Goal: Find contact information: Find contact information

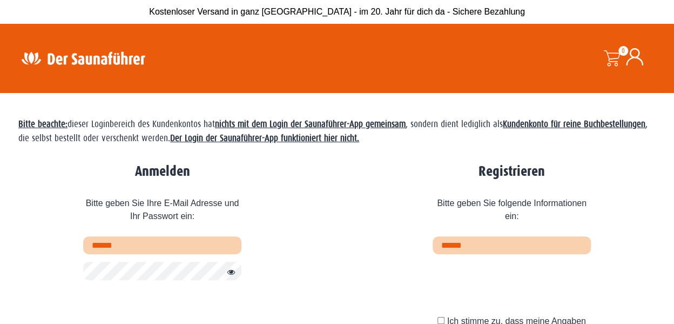
click at [151, 245] on input "text" at bounding box center [162, 245] width 158 height 18
click at [156, 246] on input "text" at bounding box center [162, 245] width 158 height 18
type input "**********"
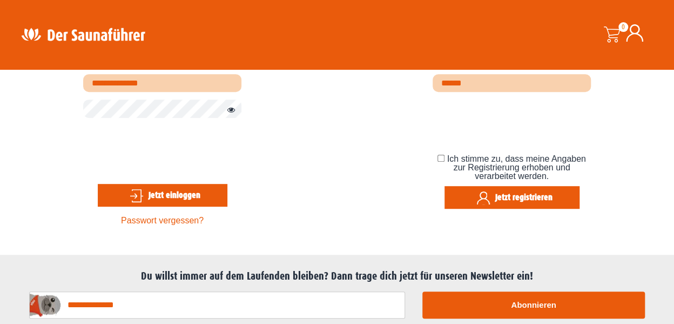
scroll to position [54, 0]
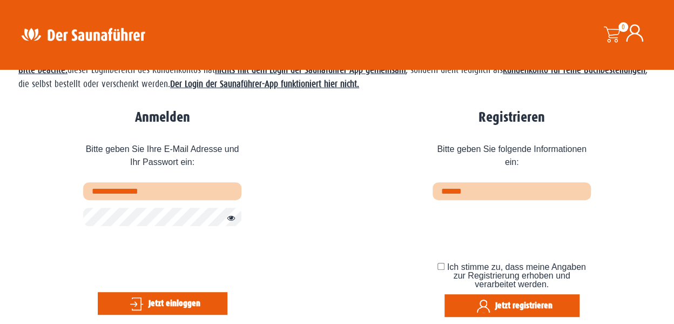
click at [181, 303] on button "Jetzt einloggen" at bounding box center [163, 303] width 130 height 23
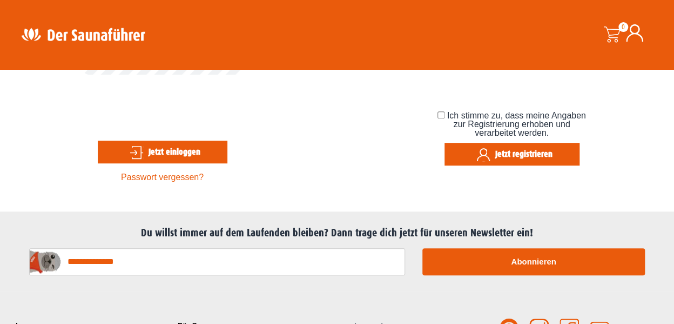
scroll to position [216, 0]
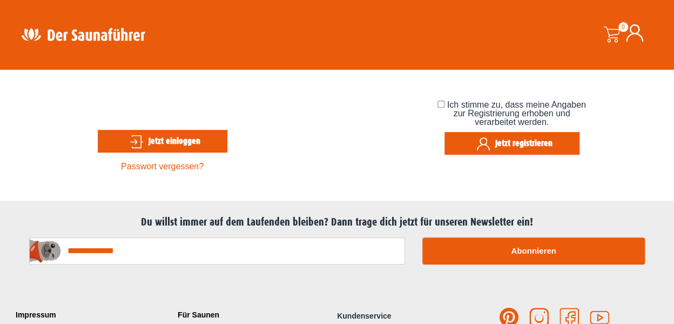
click at [169, 169] on link "Passwort vergessen?" at bounding box center [162, 166] width 83 height 9
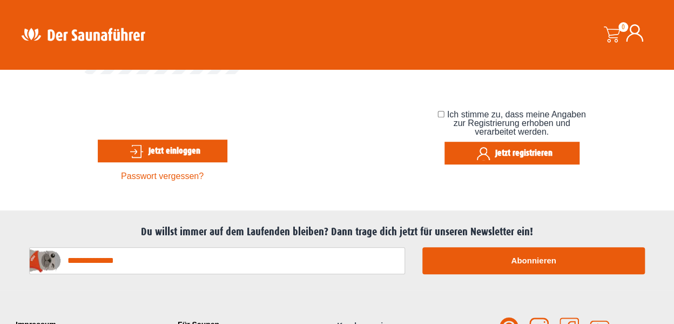
scroll to position [236, 0]
click at [182, 152] on button "Jetzt einloggen" at bounding box center [163, 150] width 130 height 23
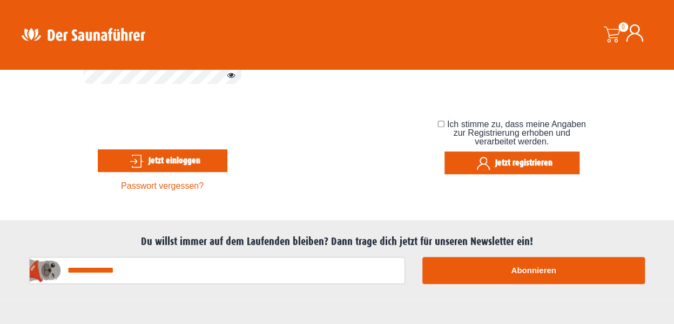
click at [176, 186] on link "Passwort vergessen?" at bounding box center [162, 185] width 83 height 9
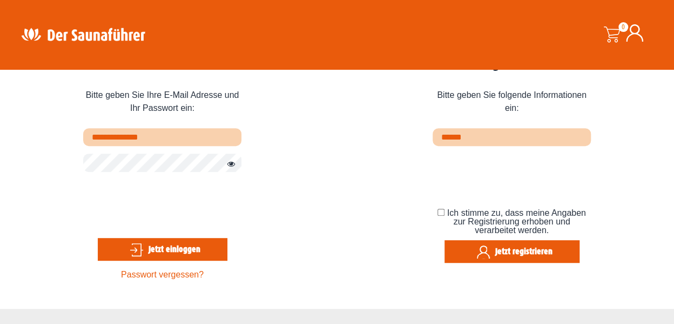
scroll to position [132, 0]
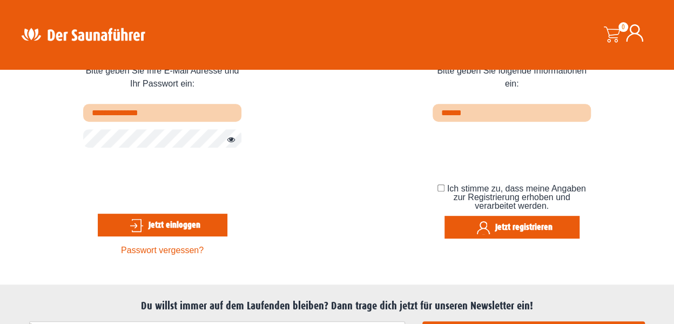
click at [153, 250] on link "Passwort vergessen?" at bounding box center [162, 249] width 83 height 9
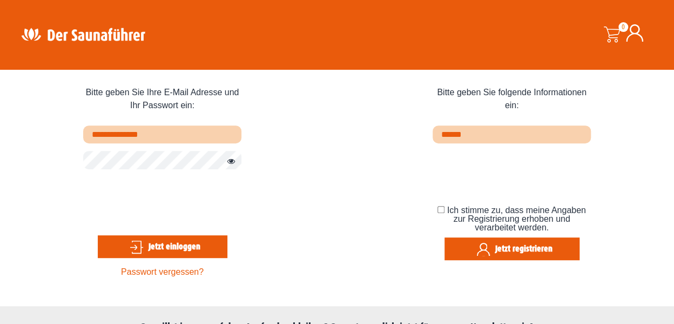
scroll to position [78, 0]
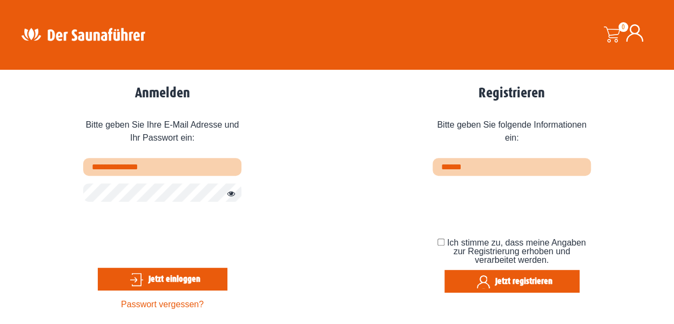
click at [174, 283] on button "Jetzt einloggen" at bounding box center [163, 279] width 130 height 23
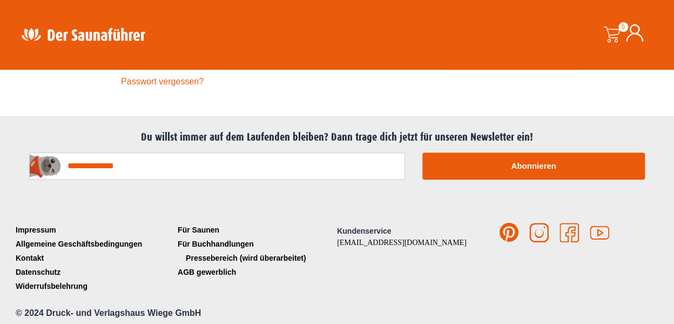
scroll to position [303, 0]
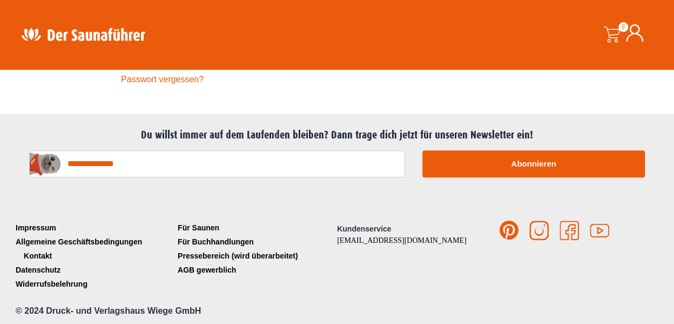
click at [42, 253] on link "Kontakt" at bounding box center [94, 256] width 162 height 14
click at [25, 251] on link "Kontakt" at bounding box center [94, 256] width 162 height 14
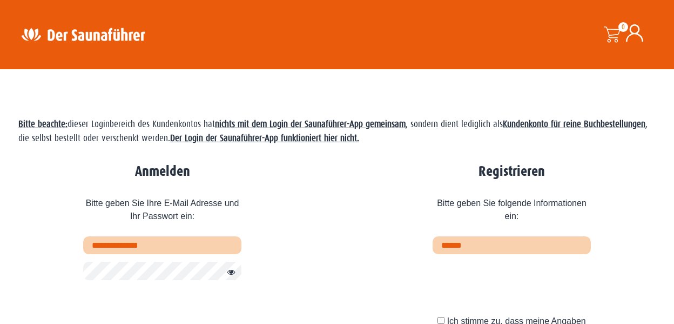
scroll to position [303, 0]
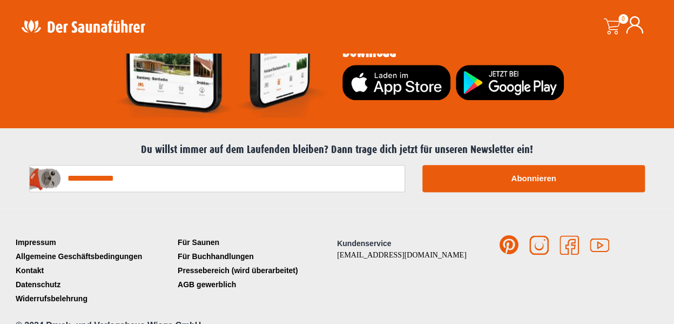
scroll to position [2264, 0]
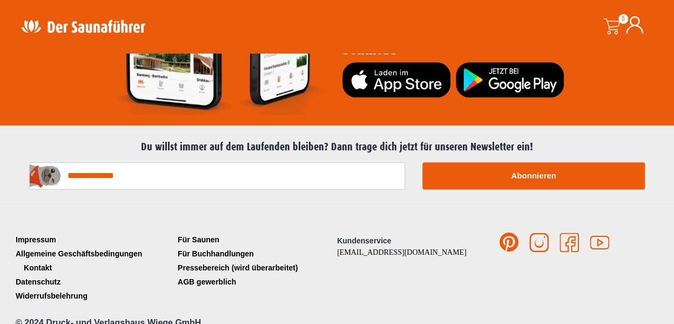
click at [39, 260] on link "Kontakt" at bounding box center [94, 267] width 162 height 14
click at [374, 248] on link "[EMAIL_ADDRESS][DOMAIN_NAME]" at bounding box center [402, 252] width 130 height 8
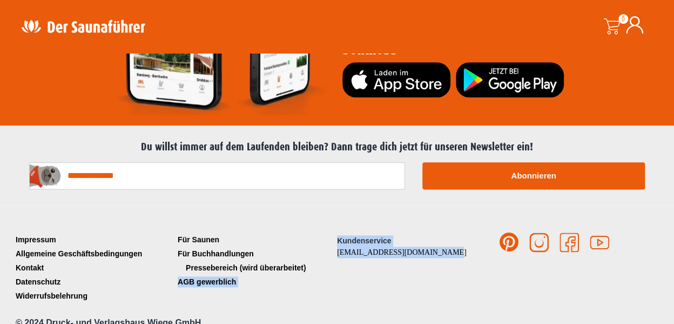
drag, startPoint x: 429, startPoint y: 236, endPoint x: 335, endPoint y: 248, distance: 95.3
click at [335, 248] on div "Impressum Allgemeine Geschäftsbedingungen Kontakt Datenschutz Widerrufsbelehrun…" at bounding box center [337, 267] width 649 height 70
click at [335, 248] on ul "Für Saunen Für Buchhandlungen Pressebereich (wird überarbeitet) AGB gewerblich" at bounding box center [256, 260] width 162 height 56
click at [439, 235] on p "Kundenservice [EMAIL_ADDRESS][DOMAIN_NAME]" at bounding box center [418, 246] width 162 height 23
drag, startPoint x: 428, startPoint y: 239, endPoint x: 337, endPoint y: 248, distance: 91.2
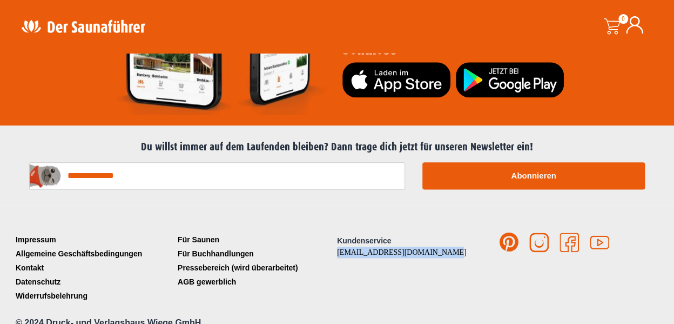
click at [337, 248] on div "Kundenservice [EMAIL_ADDRESS][DOMAIN_NAME]" at bounding box center [418, 248] width 162 height 33
drag, startPoint x: 337, startPoint y: 248, endPoint x: 350, endPoint y: 240, distance: 15.3
copy link "[EMAIL_ADDRESS][DOMAIN_NAME]"
